Goal: Transaction & Acquisition: Purchase product/service

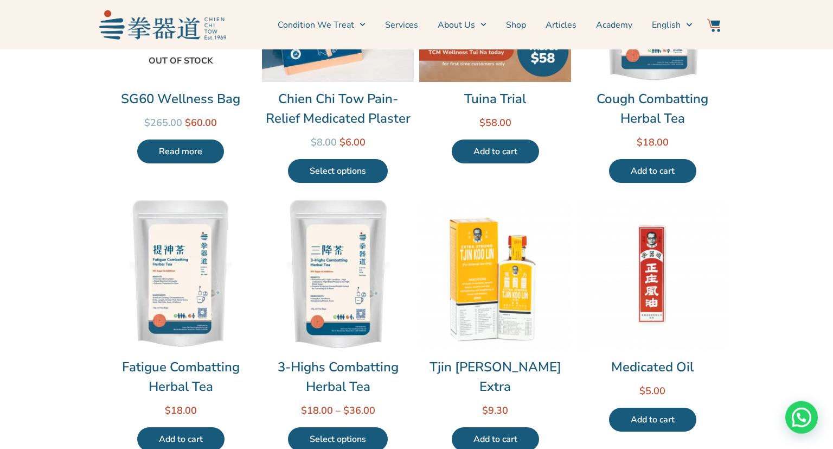
scroll to position [225, 0]
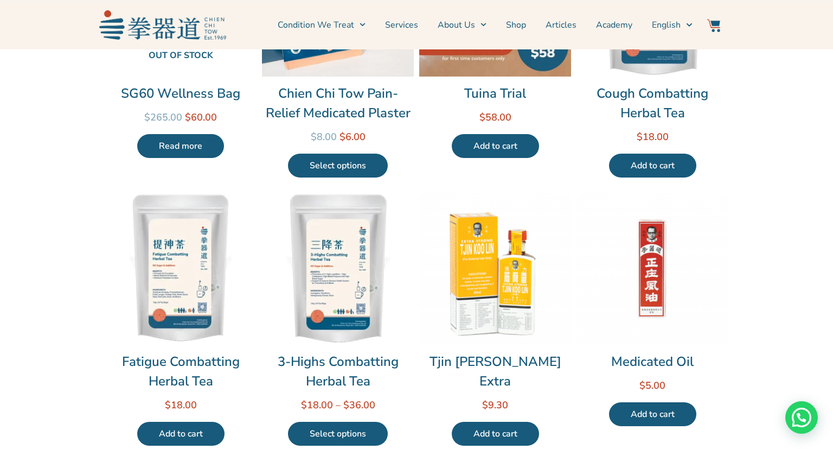
click at [340, 297] on img at bounding box center [338, 269] width 152 height 152
click at [180, 324] on img at bounding box center [181, 269] width 152 height 152
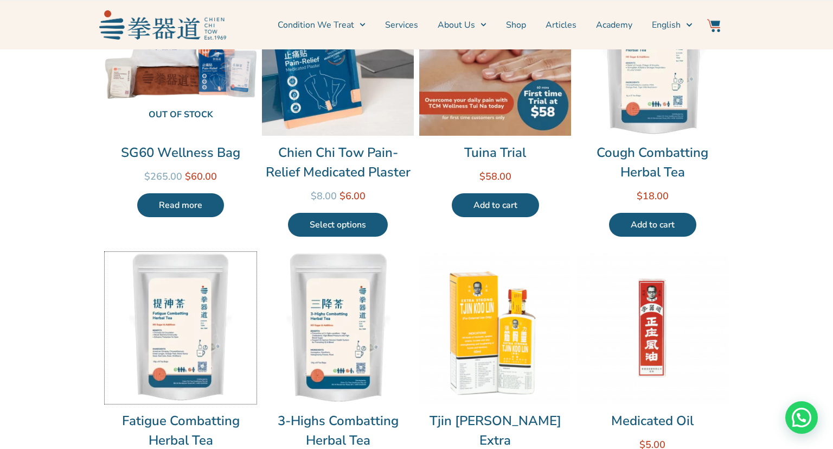
scroll to position [164, 0]
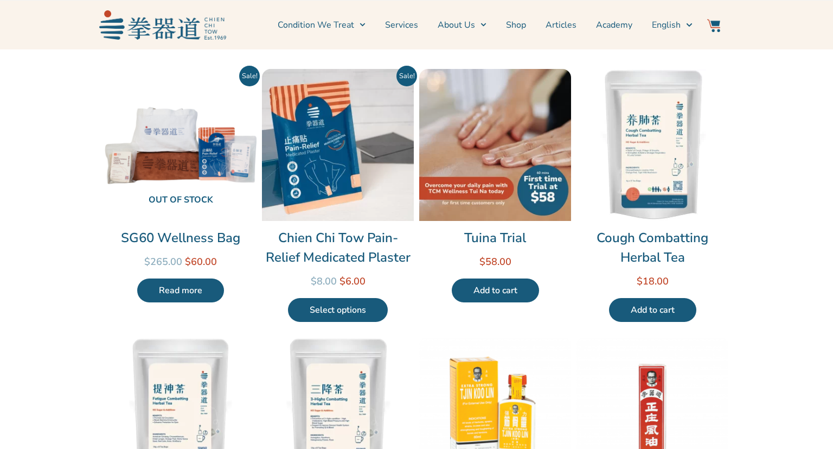
scroll to position [75, 0]
